Goal: Check status: Check status

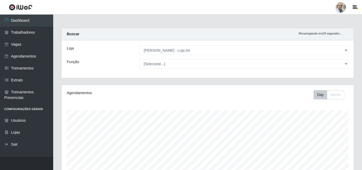
select select "251"
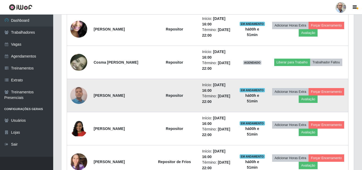
scroll to position [487, 0]
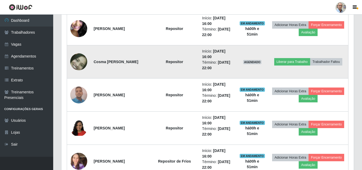
click at [78, 61] on img at bounding box center [78, 61] width 17 height 17
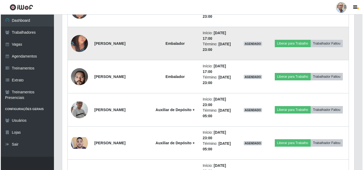
scroll to position [806, 0]
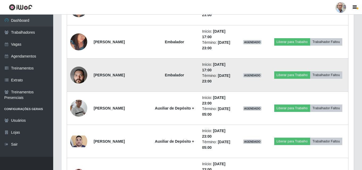
click at [80, 76] on img at bounding box center [78, 75] width 17 height 38
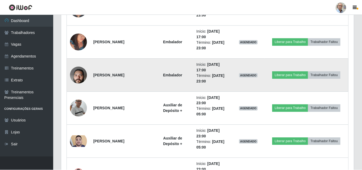
scroll to position [110, 292]
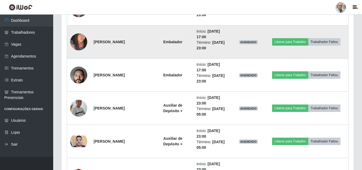
click at [81, 48] on img at bounding box center [78, 42] width 17 height 23
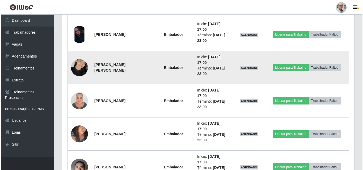
scroll to position [699, 0]
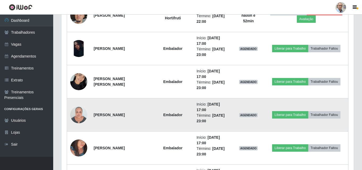
click at [79, 114] on img at bounding box center [78, 115] width 17 height 23
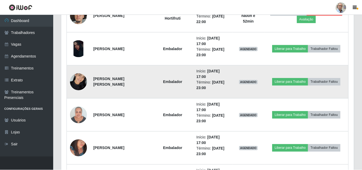
scroll to position [110, 292]
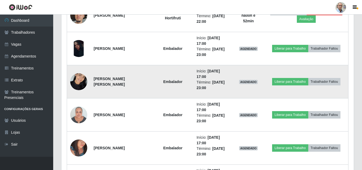
click at [81, 83] on img at bounding box center [78, 81] width 17 height 23
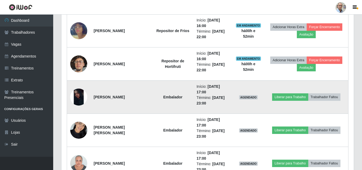
scroll to position [0, 0]
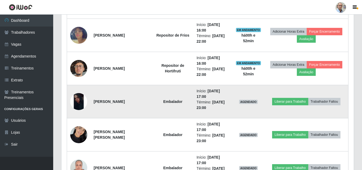
click at [78, 101] on img at bounding box center [78, 101] width 17 height 17
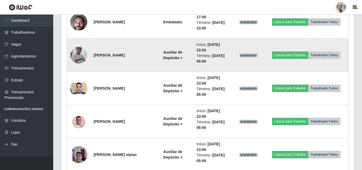
click at [76, 53] on img at bounding box center [78, 55] width 17 height 39
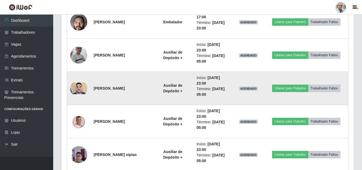
click at [81, 89] on img at bounding box center [78, 89] width 17 height 12
